Goal: Answer question/provide support: Share knowledge or assist other users

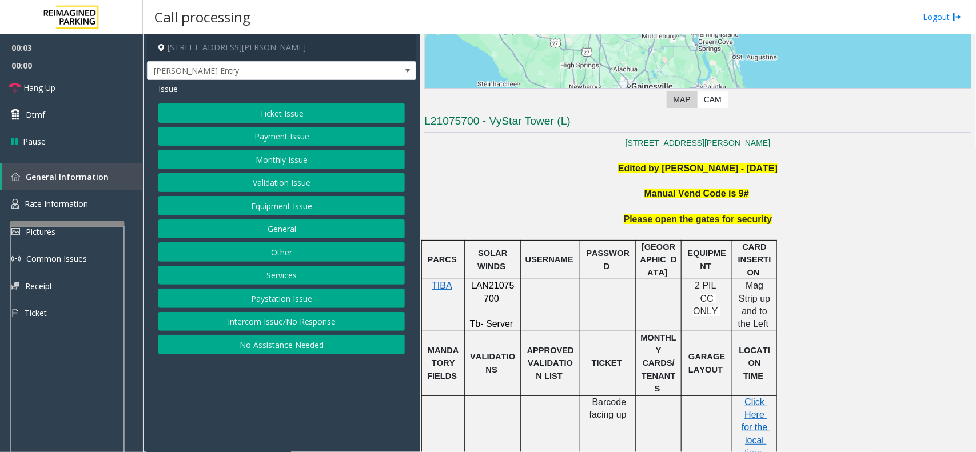
scroll to position [214, 0]
click at [295, 312] on div "Ticket Issue Payment Issue Monthly Issue Validation Issue Equipment Issue Gener…" at bounding box center [281, 228] width 246 height 251
click at [293, 312] on div "Ticket Issue Payment Issue Monthly Issue Validation Issue Equipment Issue Gener…" at bounding box center [281, 228] width 246 height 251
click at [296, 325] on button "Intercom Issue/No Response" at bounding box center [281, 321] width 246 height 19
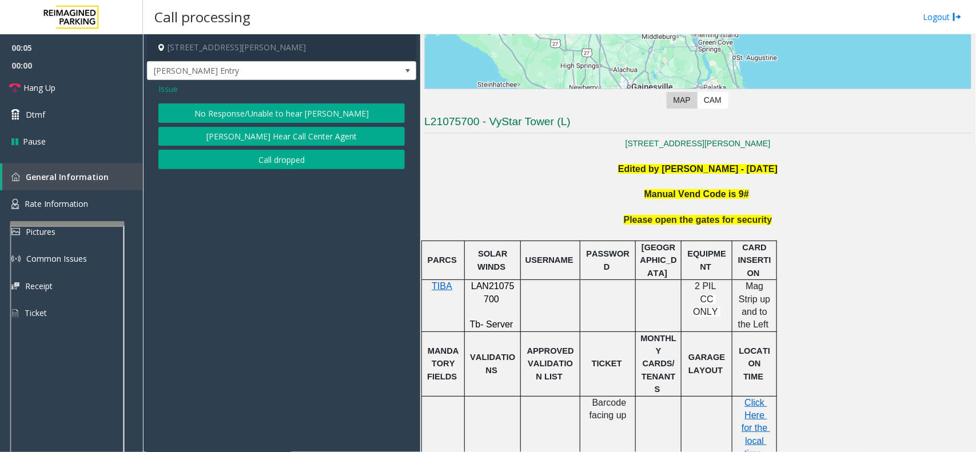
click at [293, 114] on button "No Response/Unable to hear [PERSON_NAME]" at bounding box center [281, 112] width 246 height 19
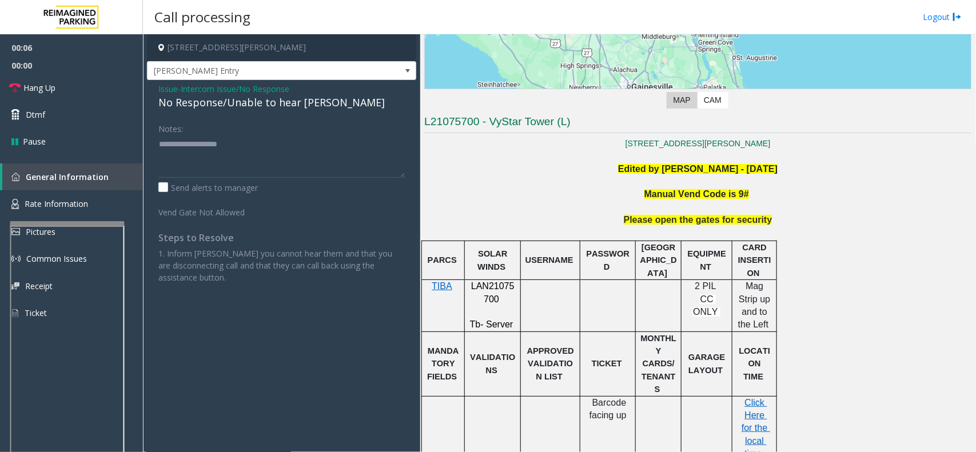
click at [237, 103] on div "No Response/Unable to hear [PERSON_NAME]" at bounding box center [281, 102] width 246 height 15
click at [274, 153] on textarea at bounding box center [281, 156] width 246 height 43
type textarea "**********"
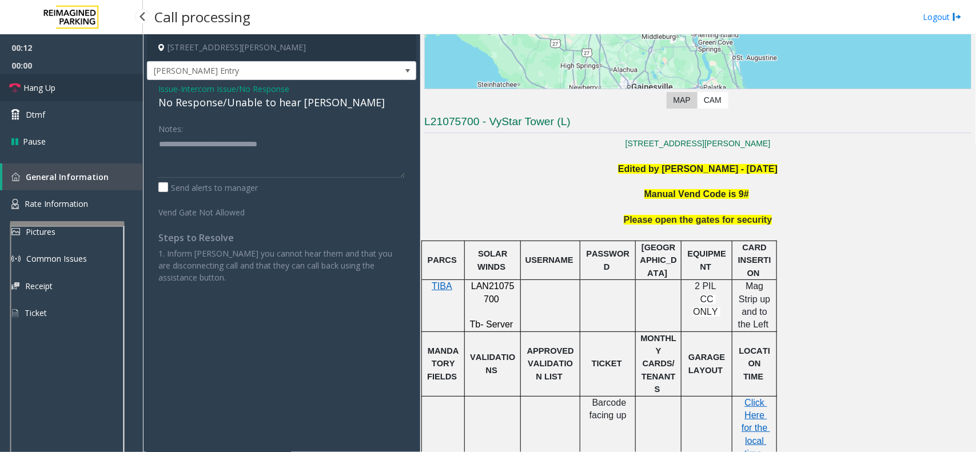
click at [46, 89] on span "Hang Up" at bounding box center [39, 88] width 32 height 12
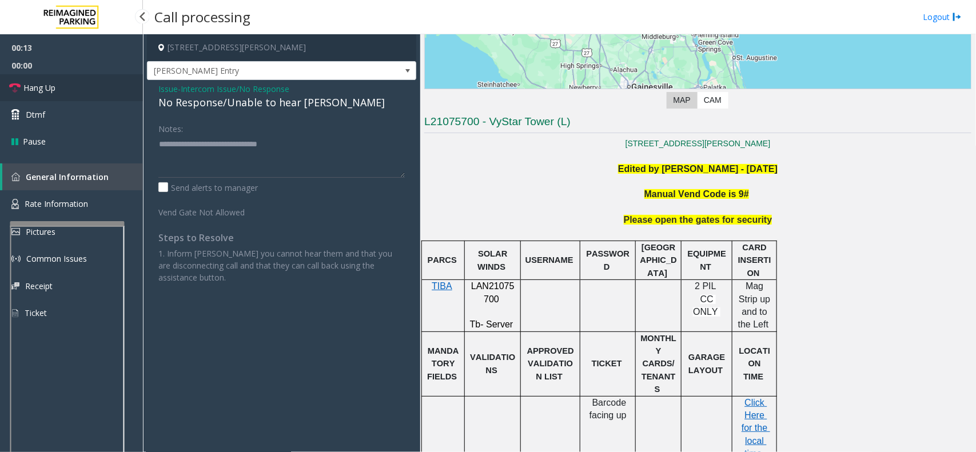
click at [46, 87] on span "Hang Up" at bounding box center [39, 88] width 32 height 12
click at [47, 86] on span "Hang Up" at bounding box center [39, 88] width 32 height 12
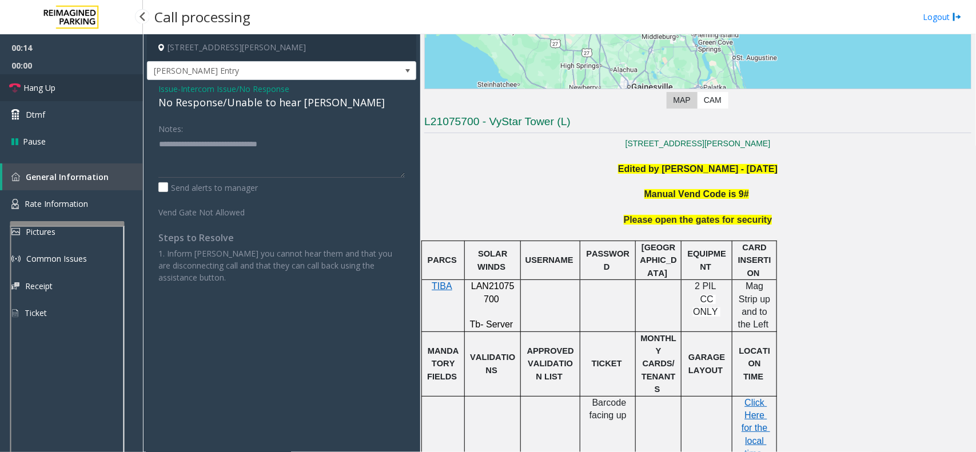
click at [47, 86] on span "Hang Up" at bounding box center [39, 88] width 32 height 12
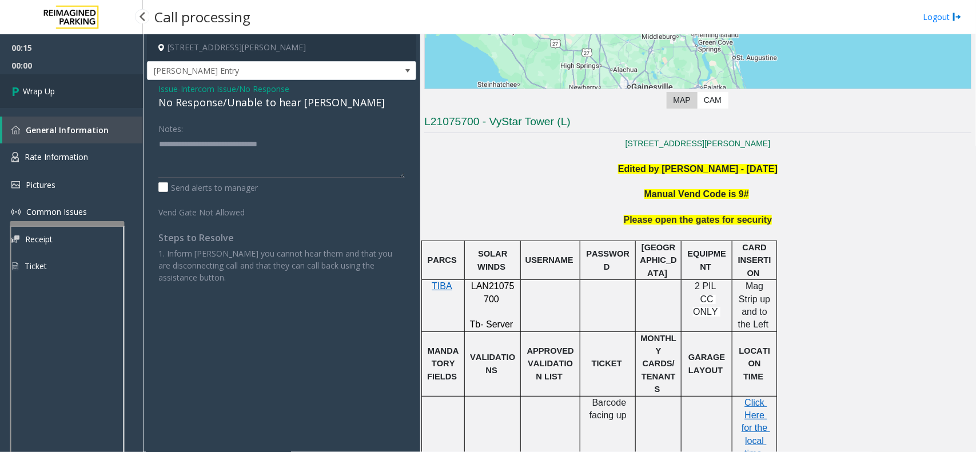
click at [47, 86] on span "Wrap Up" at bounding box center [39, 91] width 32 height 12
